Goal: Task Accomplishment & Management: Use online tool/utility

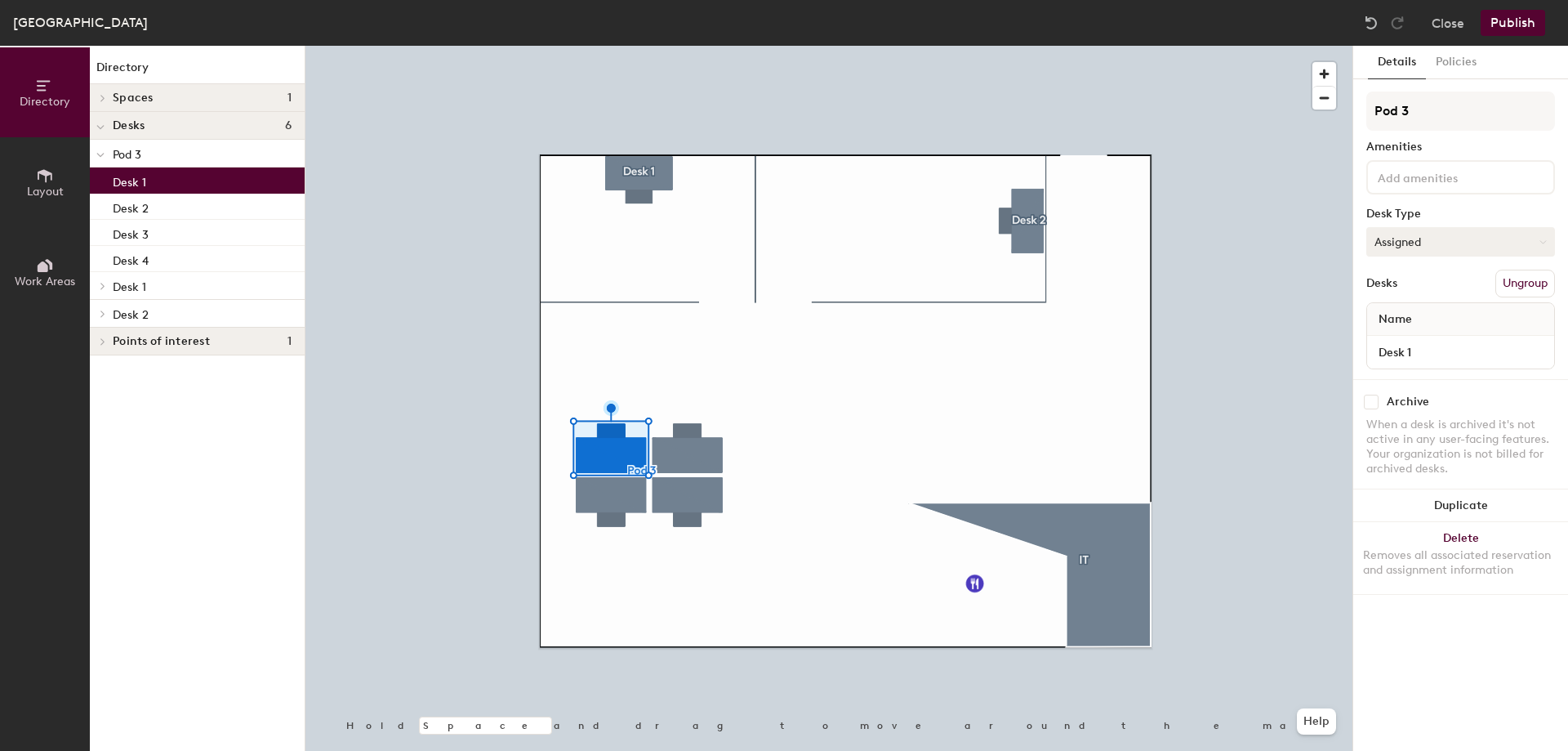
click at [1549, 242] on button "Assigned" at bounding box center [1461, 242] width 189 height 29
click at [1420, 338] on div "Hoteled" at bounding box center [1449, 341] width 163 height 25
click at [1507, 32] on button "Publish" at bounding box center [1513, 23] width 64 height 27
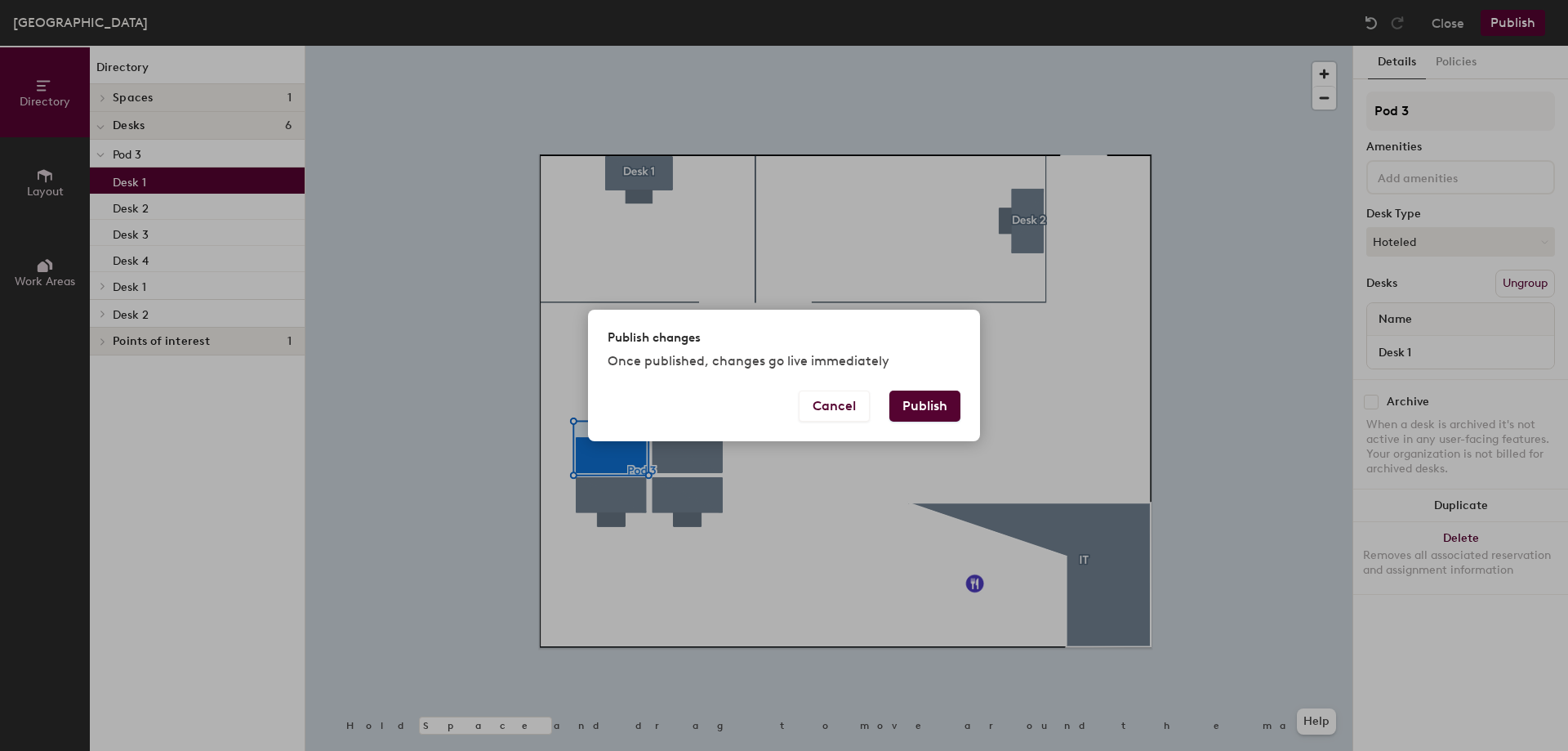
click at [914, 414] on button "Publish" at bounding box center [925, 406] width 71 height 31
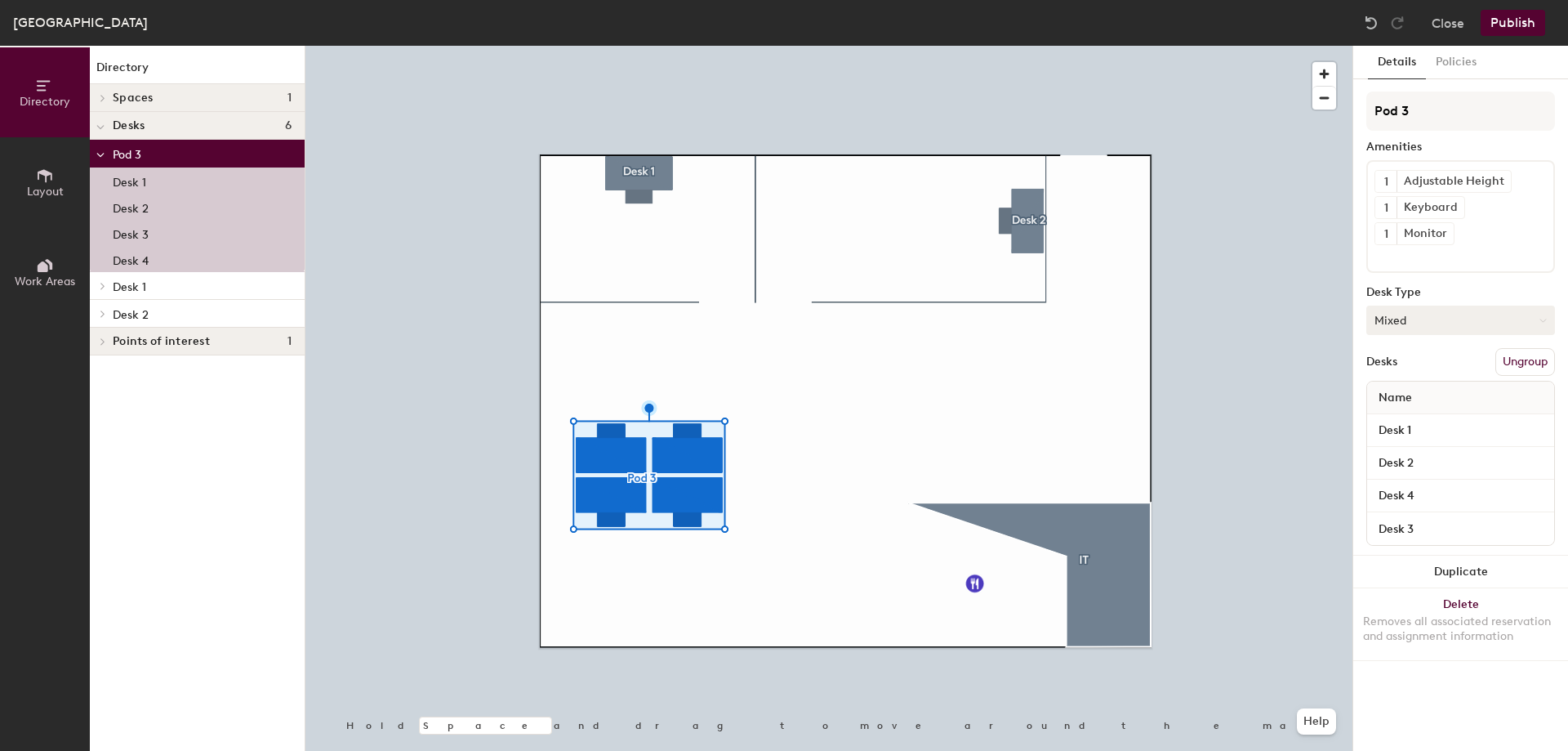
click at [1541, 319] on icon at bounding box center [1543, 320] width 5 height 3
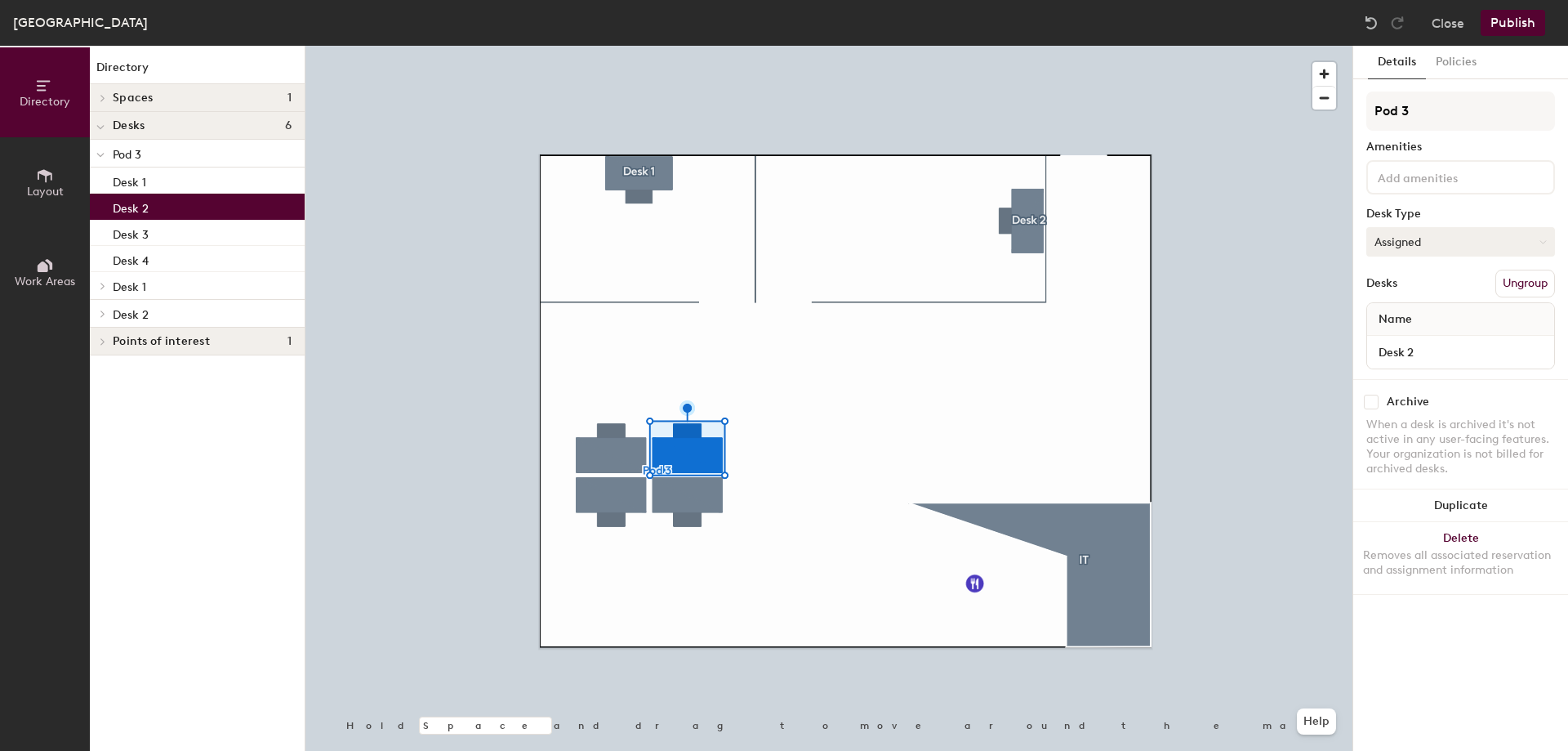
click at [1398, 235] on button "Assigned" at bounding box center [1461, 242] width 189 height 29
click at [1398, 338] on div "Hoteled" at bounding box center [1449, 341] width 163 height 25
click at [1520, 22] on button "Publish" at bounding box center [1513, 23] width 64 height 27
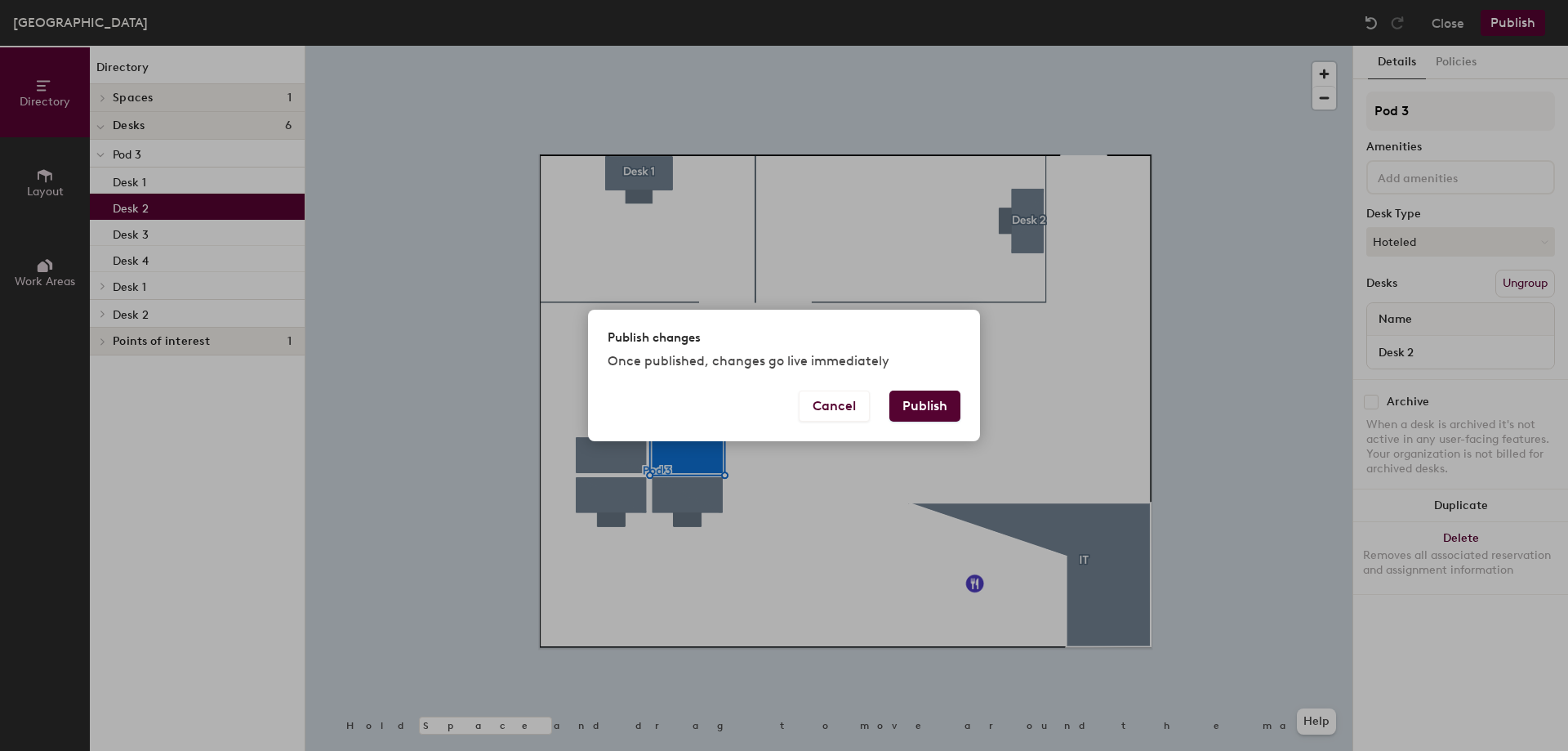
click at [924, 411] on button "Publish" at bounding box center [925, 406] width 71 height 31
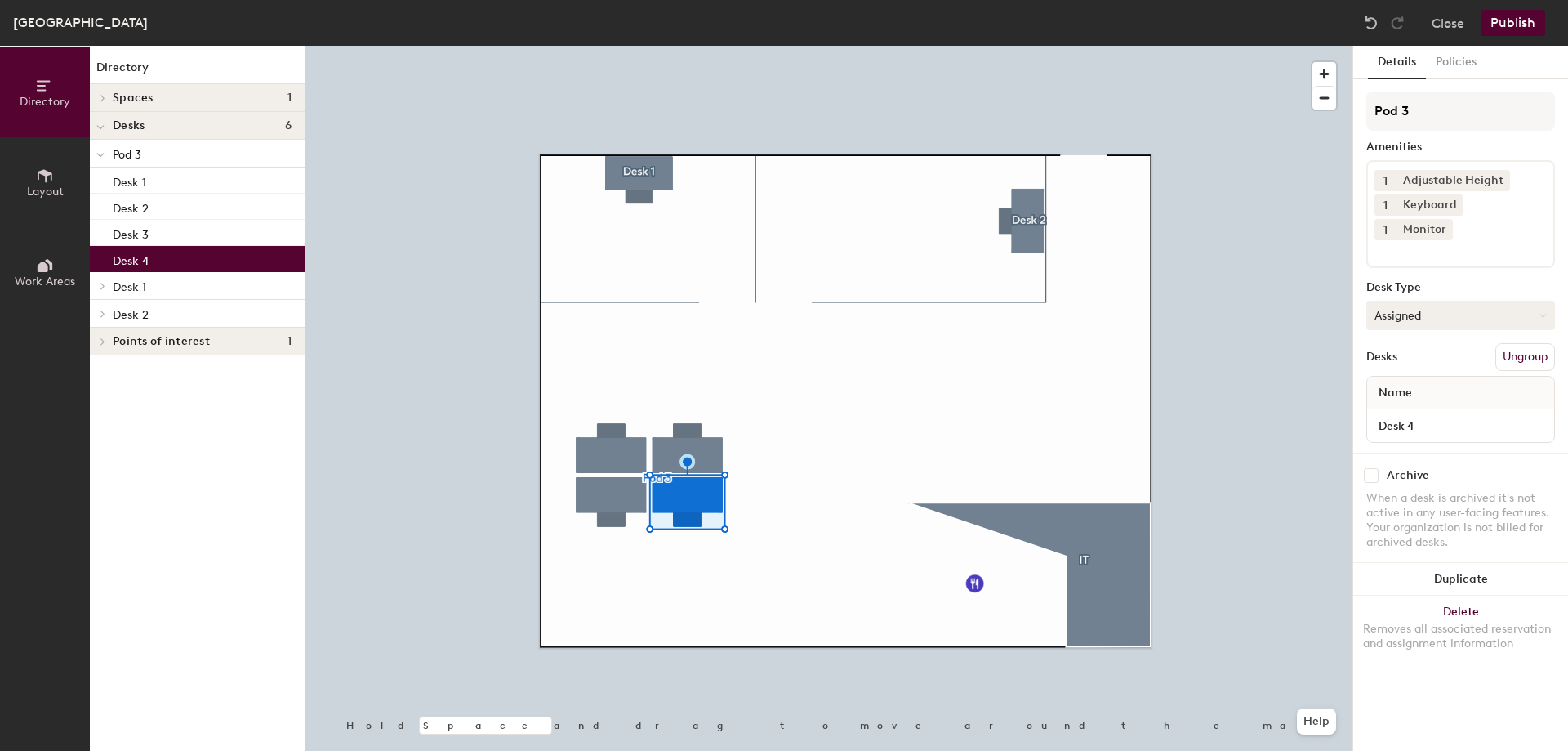
click at [1416, 301] on button "Assigned" at bounding box center [1461, 315] width 189 height 29
click at [1400, 403] on div "Hoteled" at bounding box center [1449, 414] width 163 height 25
click at [948, 46] on div at bounding box center [828, 46] width 1047 height 0
